Goal: Information Seeking & Learning: Learn about a topic

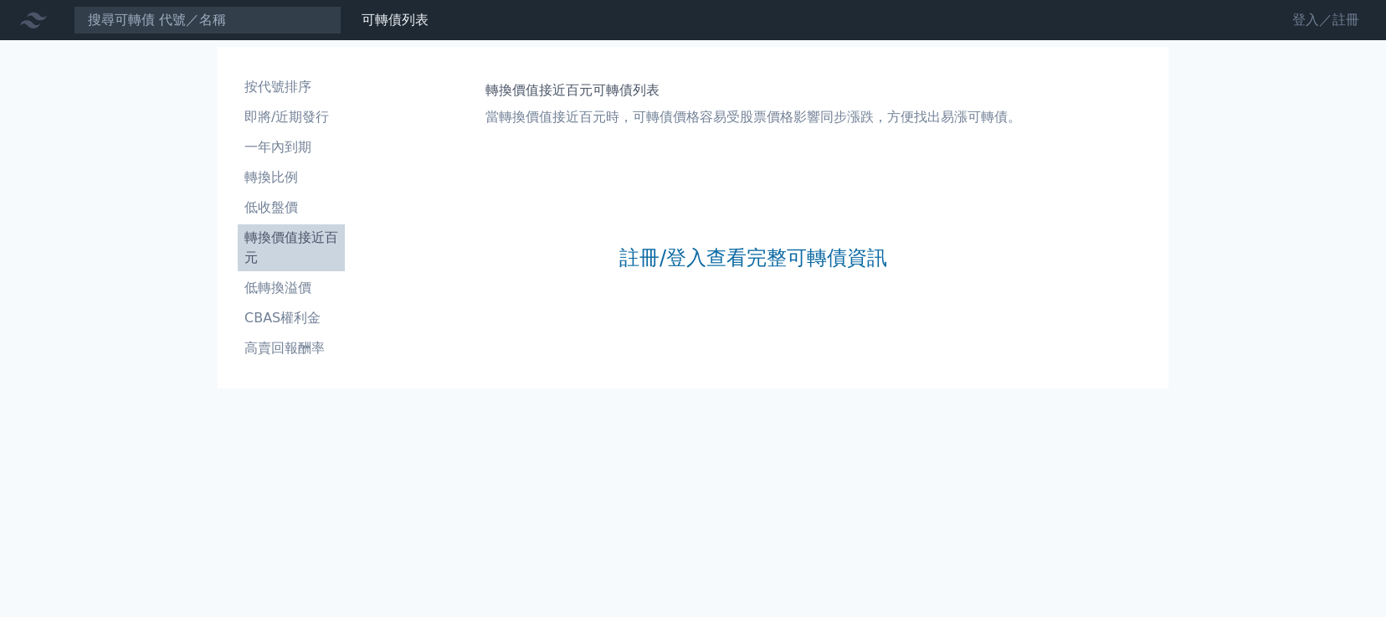
click at [1306, 23] on link "登入／註冊" at bounding box center [1326, 20] width 94 height 27
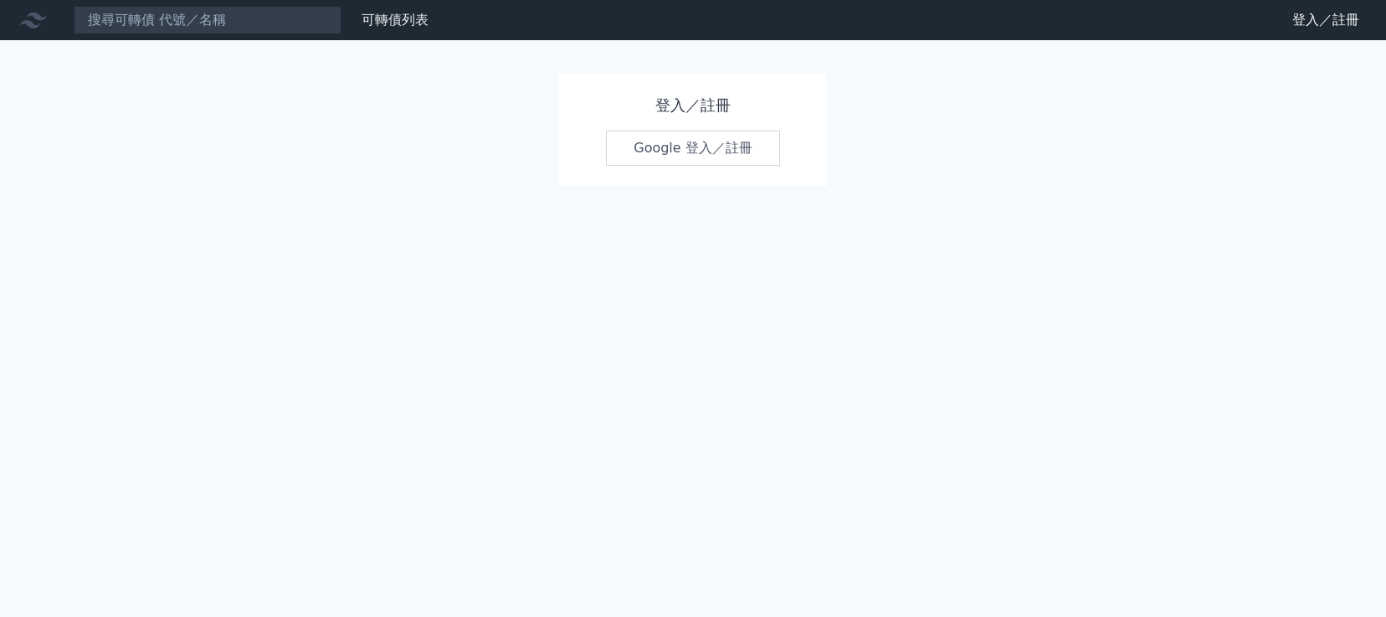
click at [695, 143] on link "Google 登入／註冊" at bounding box center [693, 148] width 174 height 35
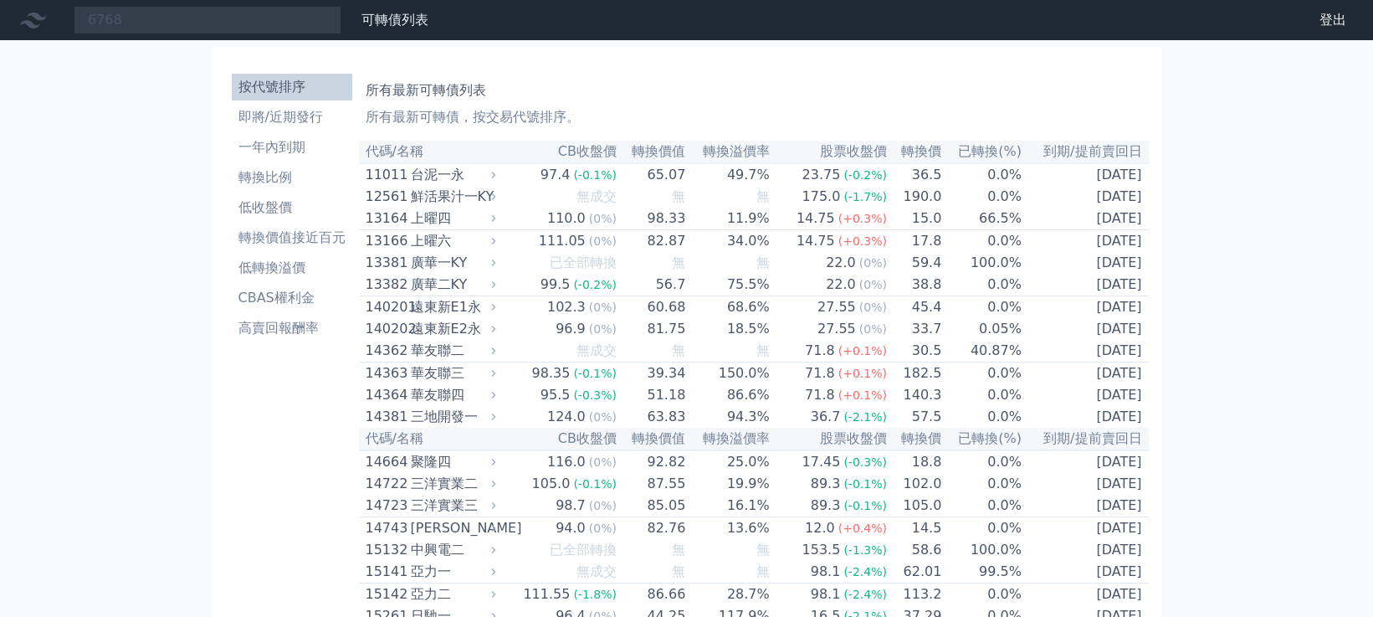
type input "6768"
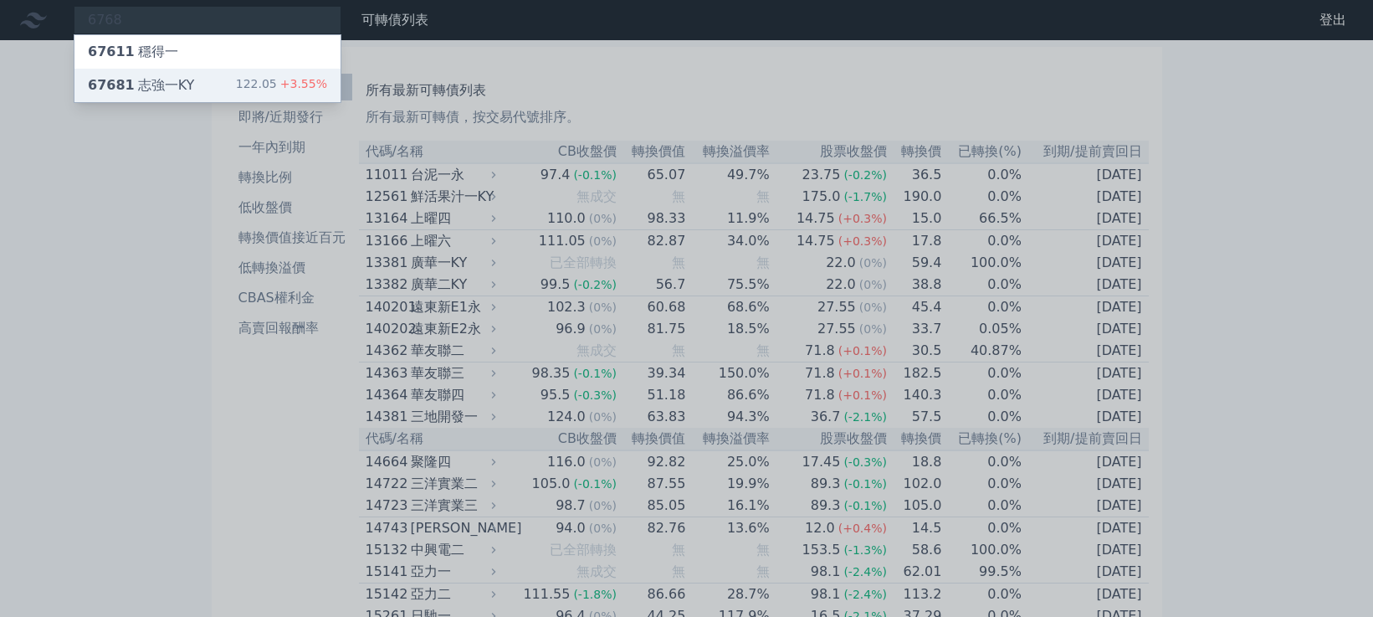
click at [182, 75] on div "67681 志強一KY" at bounding box center [141, 85] width 106 height 20
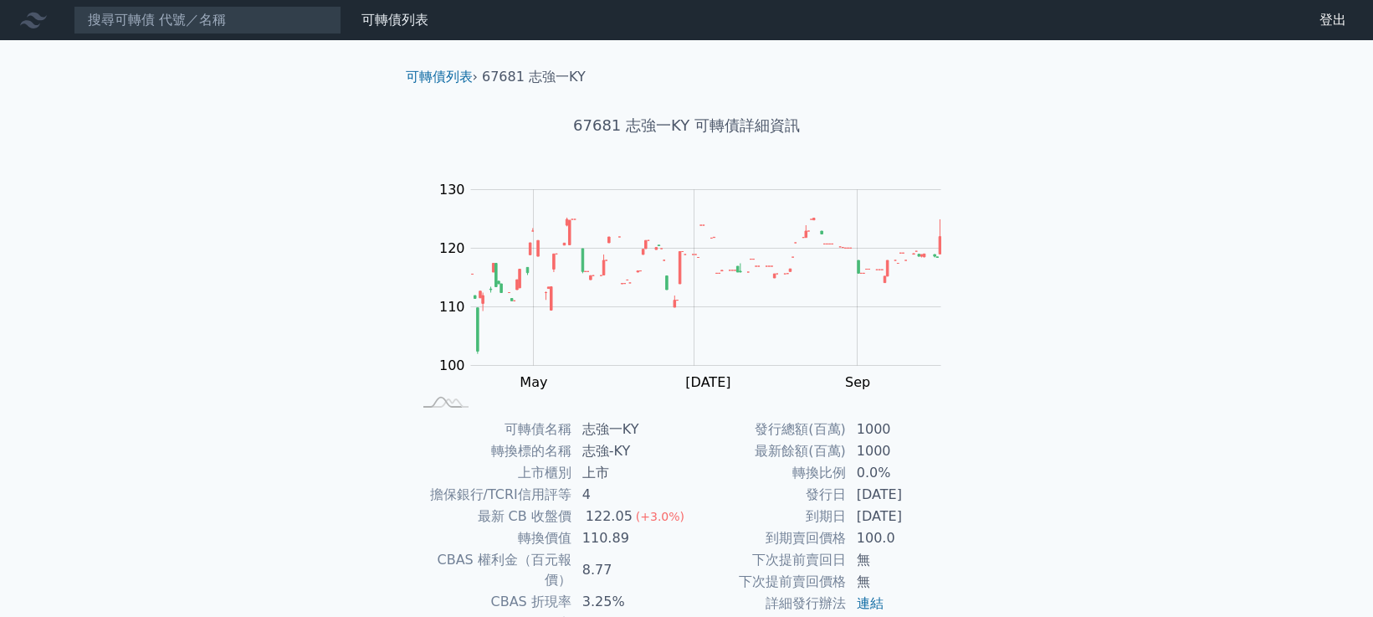
click at [245, 259] on div "可轉債列表 財務數據 可轉債列表 財務數據 登出 登出 可轉債列表 › 67681 志強一KY 67681 志強一KY 可轉債詳細資訊 Zoom Out 10…" at bounding box center [686, 397] width 1373 height 795
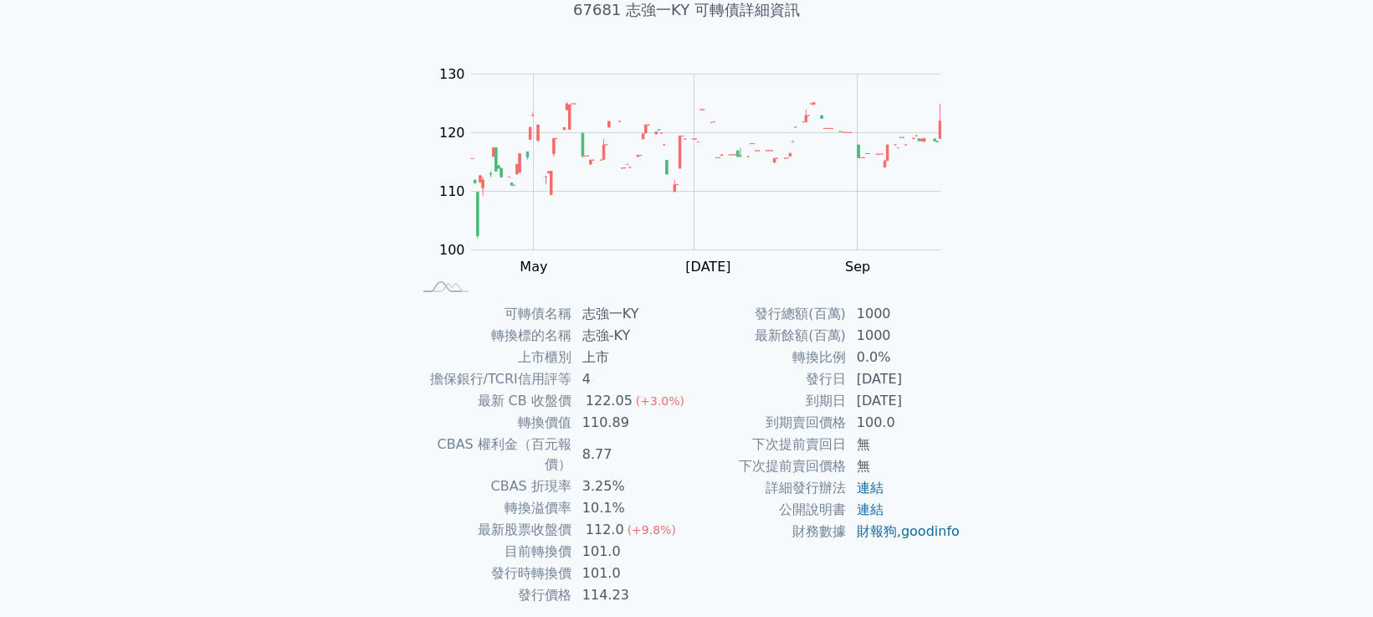
scroll to position [158, 0]
